Goal: Information Seeking & Learning: Learn about a topic

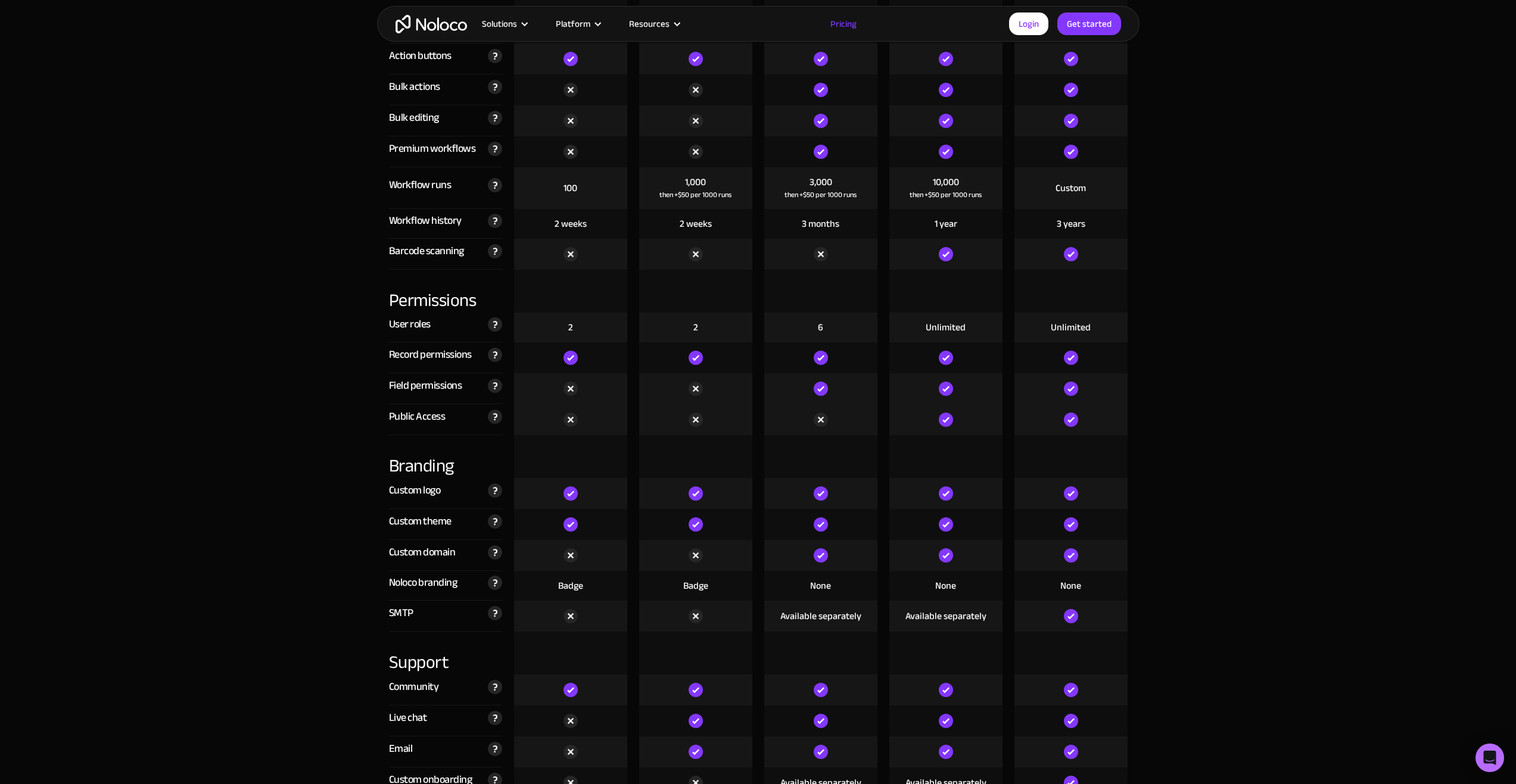
scroll to position [2226, 0]
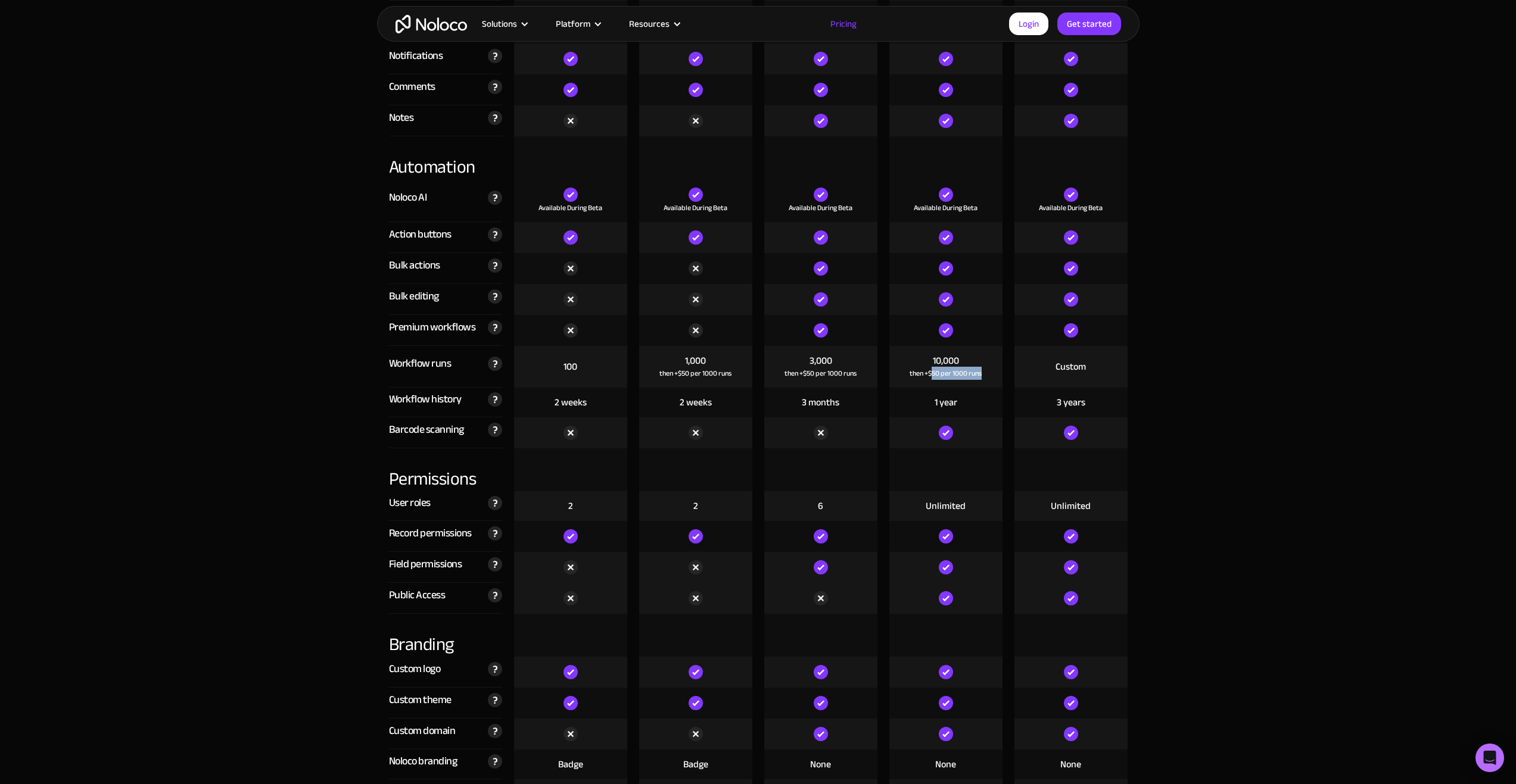
drag, startPoint x: 998, startPoint y: 383, endPoint x: 935, endPoint y: 374, distance: 63.6
click at [933, 373] on div "10,000 then +$50 per 1000 runs" at bounding box center [946, 366] width 125 height 42
drag, startPoint x: 929, startPoint y: 366, endPoint x: 991, endPoint y: 376, distance: 62.8
click at [991, 376] on div "10,000 then +$50 per 1000 runs" at bounding box center [946, 366] width 113 height 42
click at [960, 357] on div "10,000 then +$50 per 1000 runs" at bounding box center [946, 366] width 113 height 42
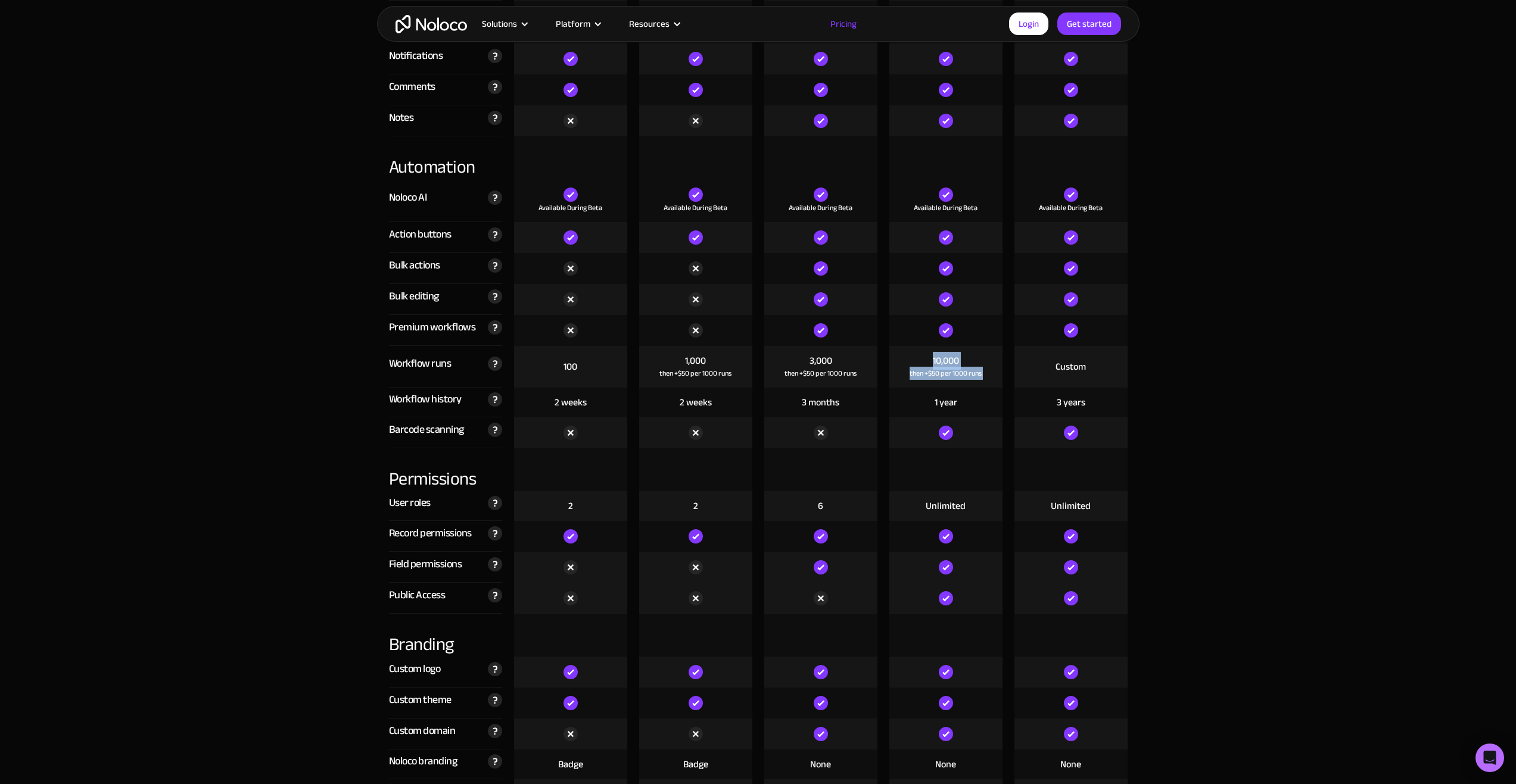
drag, startPoint x: 933, startPoint y: 361, endPoint x: 1016, endPoint y: 371, distance: 83.6
click at [1016, 371] on div "Workflow runs The number of workflows that run each month. Every time you trigg…" at bounding box center [758, 366] width 750 height 42
copy div "10,000 then +$50 per 1000 runs"
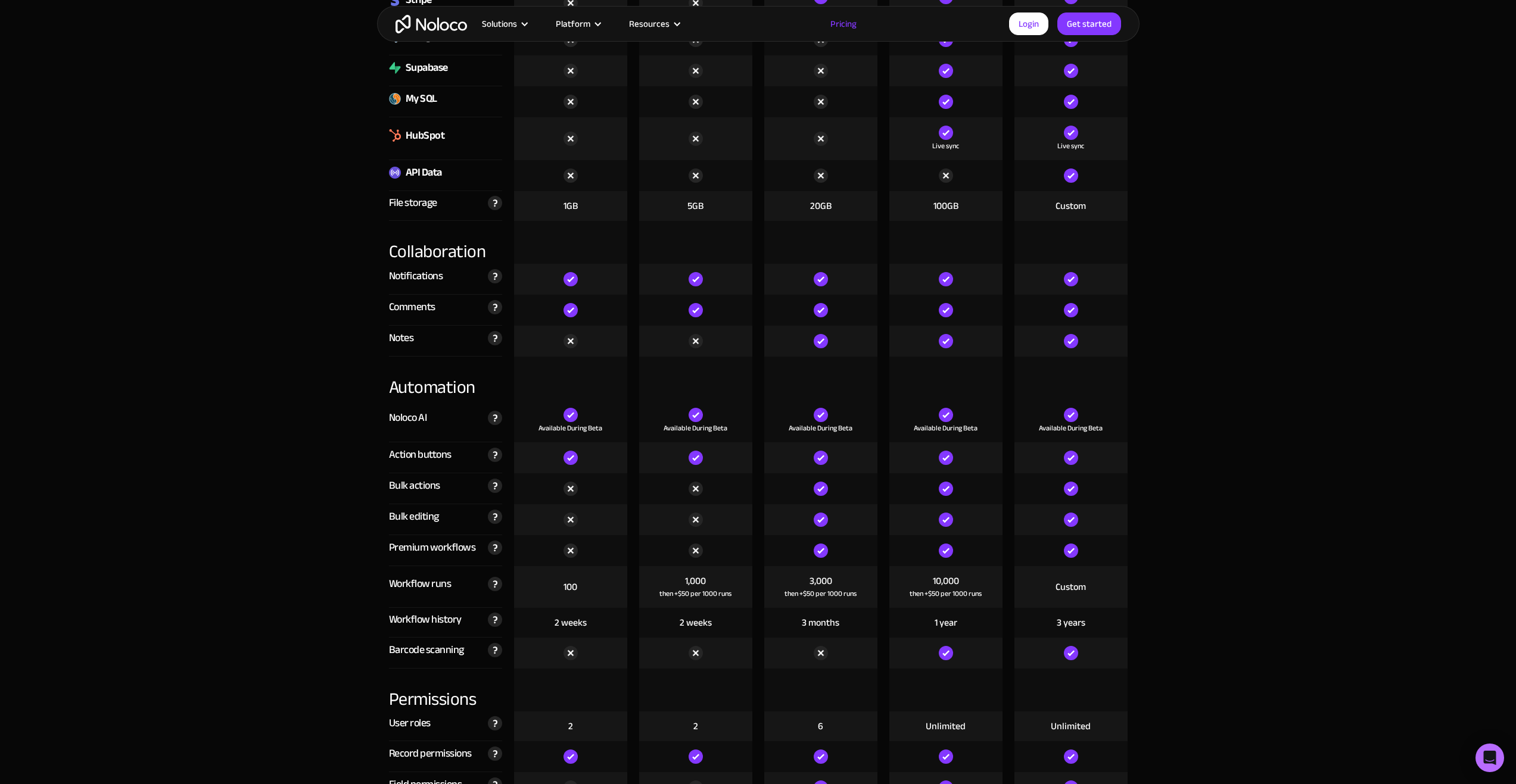
scroll to position [2008, 0]
